Goal: Task Accomplishment & Management: Manage account settings

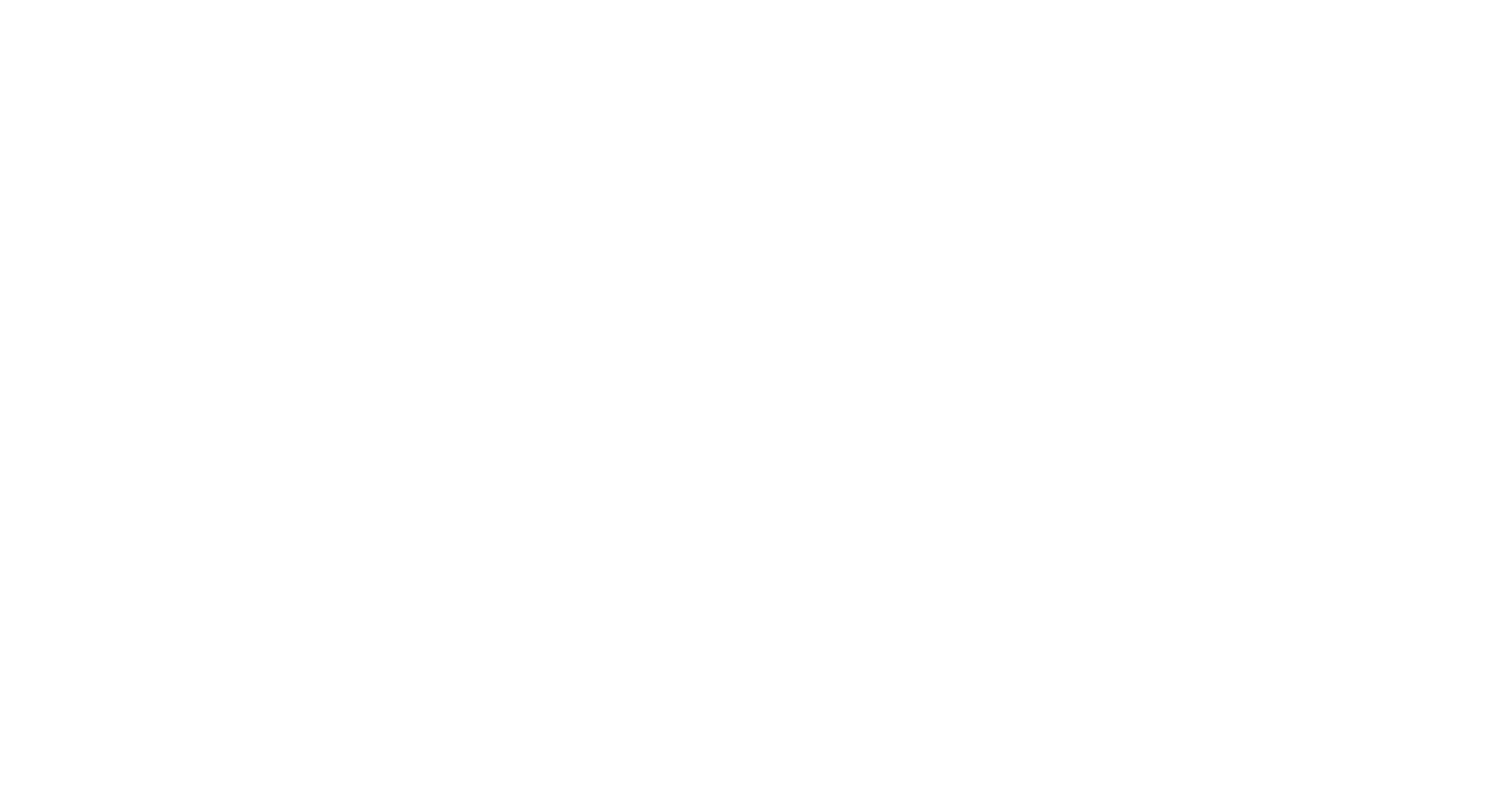
click at [1049, 7] on html at bounding box center [743, 4] width 1487 height 7
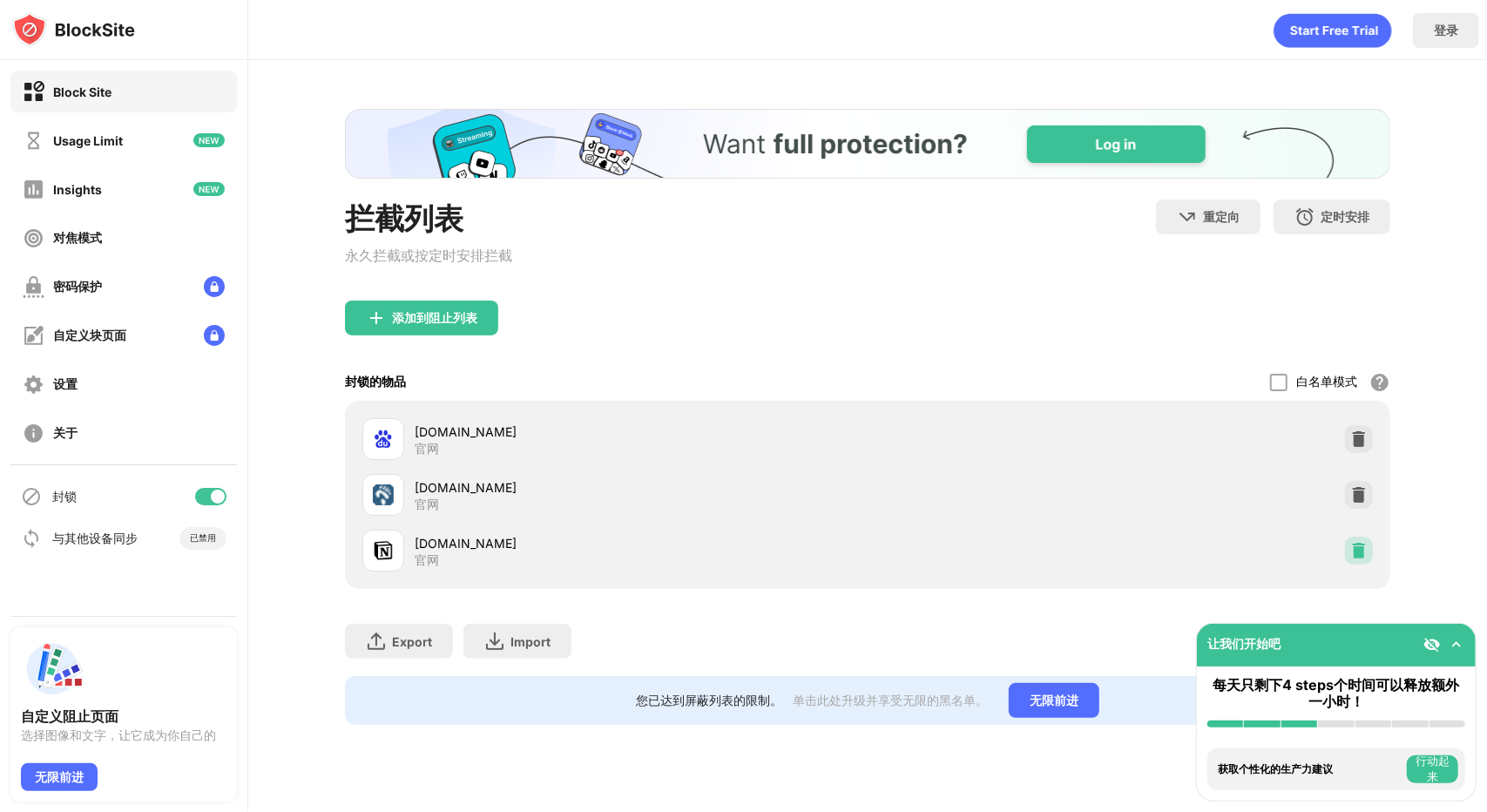
click at [1361, 558] on img at bounding box center [1359, 550] width 17 height 17
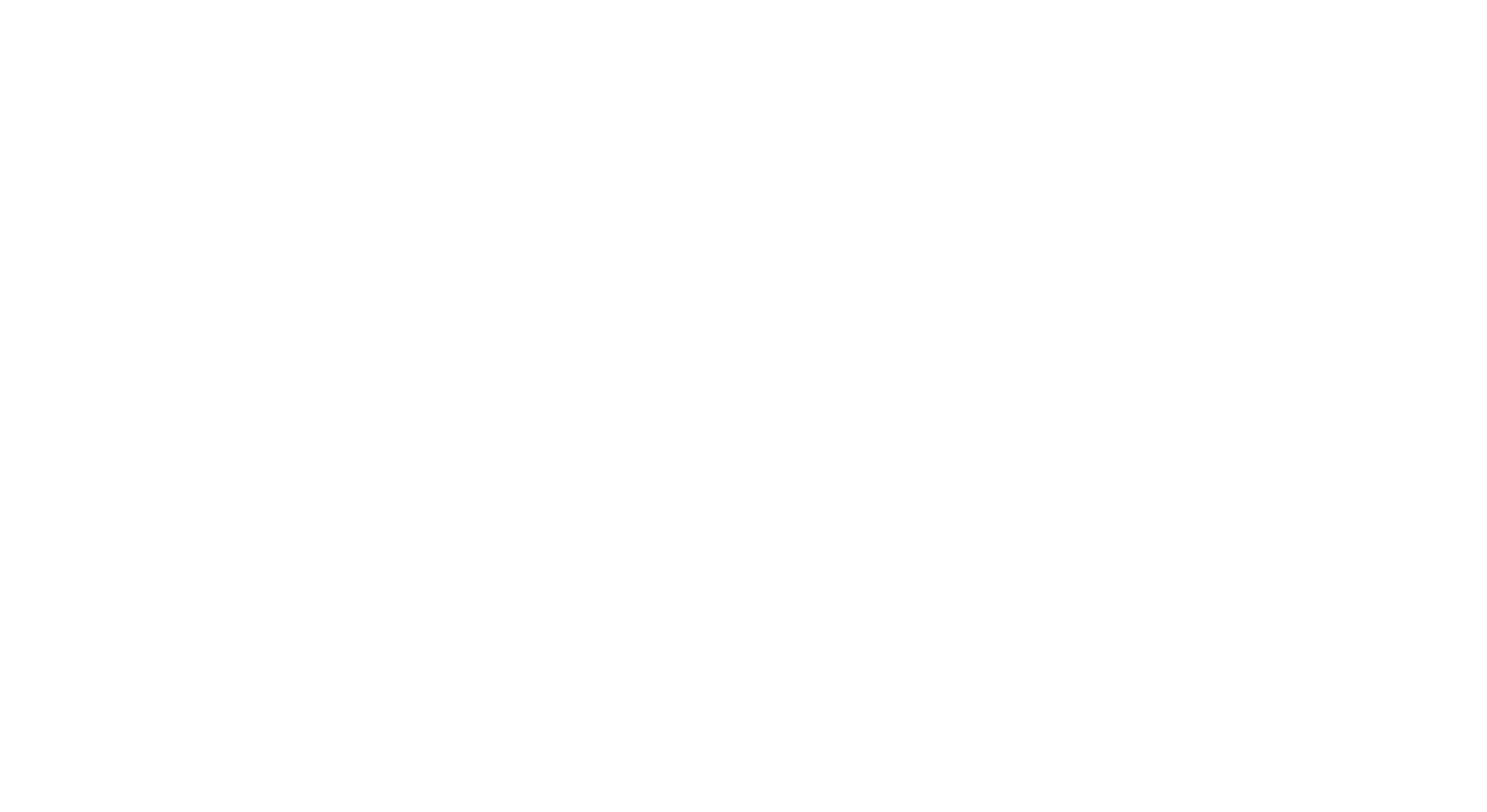
click at [755, 0] on html at bounding box center [743, 0] width 1487 height 0
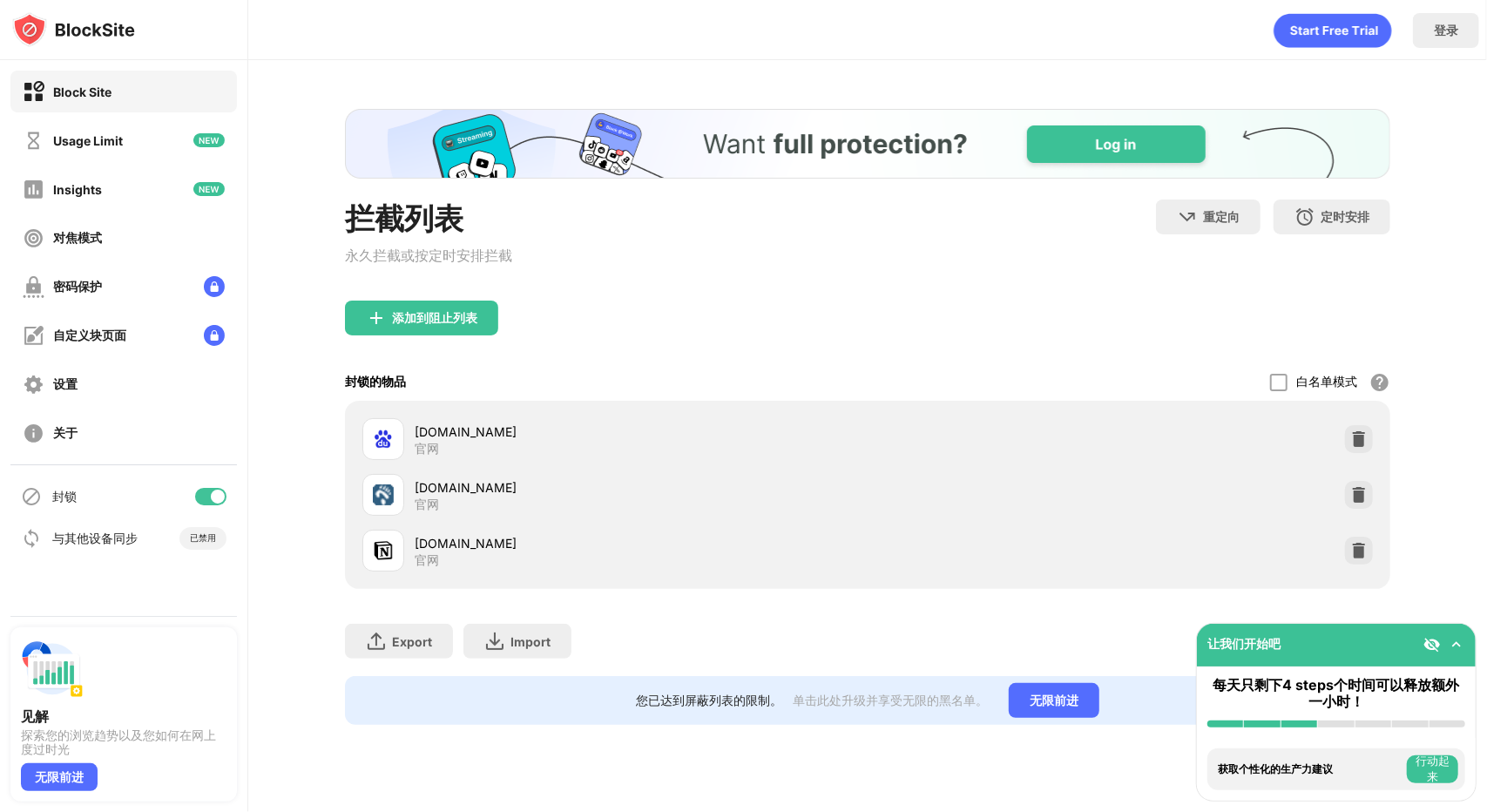
click at [1461, 594] on div "拦截列表 永久拦截或按定时安排拦截 重定向 单击设置重定向网站 定时安排 选择阻止列表将处于活动状态的日期和时间范围。（仅适用于网站项目） 添加到阻止列表 封…" at bounding box center [867, 417] width 1239 height 713
click at [1356, 551] on img at bounding box center [1359, 550] width 17 height 17
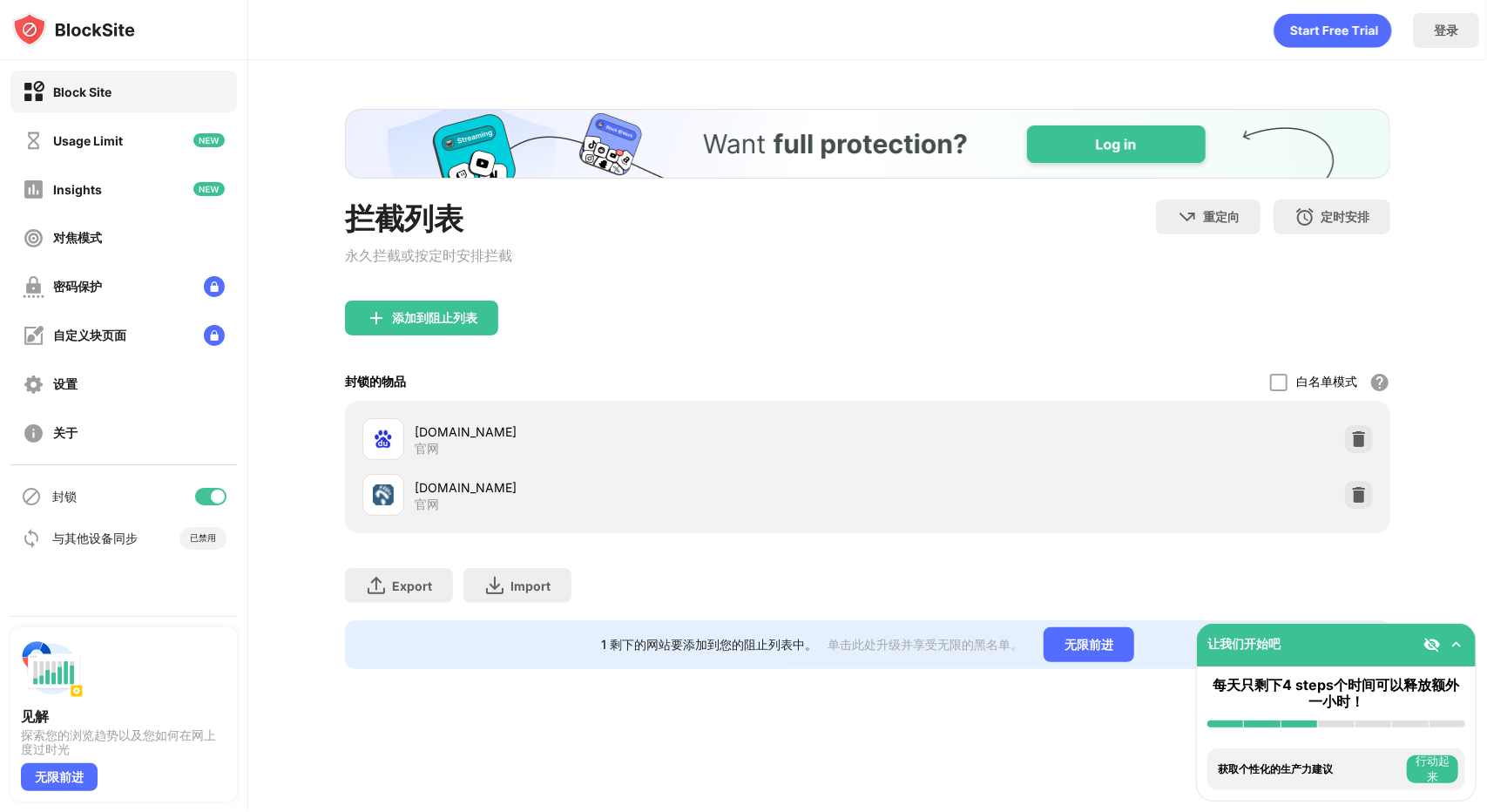
click at [1456, 492] on div "拦截列表 永久拦截或按定时安排拦截 重定向 单击设置重定向网站 定时安排 选择阻止列表将处于活动状态的日期和时间范围。 添加到阻止列表 封锁的物品 白名单模式…" at bounding box center [867, 389] width 1239 height 658
